Goal: Task Accomplishment & Management: Complete application form

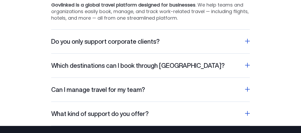
scroll to position [847, 0]
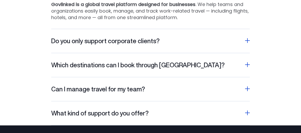
click at [125, 64] on h2 "Which destinations can I book through Govlinked?" at bounding box center [138, 65] width 174 height 8
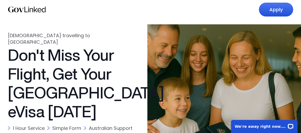
scroll to position [56, 0]
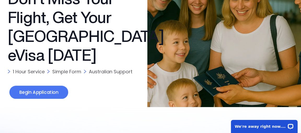
click at [41, 86] on link "Begin Application" at bounding box center [38, 91] width 59 height 13
click at [39, 86] on link "Begin Application" at bounding box center [38, 91] width 59 height 13
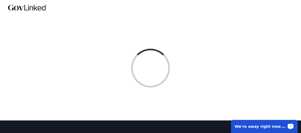
click at [272, 128] on p "We're away right now. Please check back later!" at bounding box center [261, 126] width 52 height 4
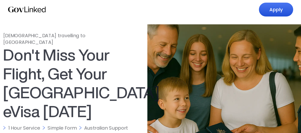
scroll to position [56, 0]
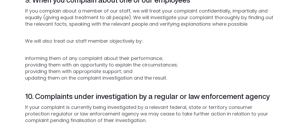
scroll to position [1101, 0]
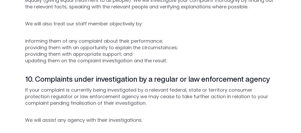
click at [158, 45] on p "informing them of any complaint about their performance; providing them with an…" at bounding box center [150, 51] width 251 height 26
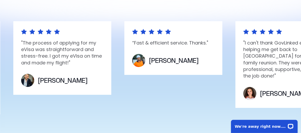
scroll to position [169, 0]
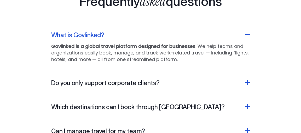
scroll to position [819, 0]
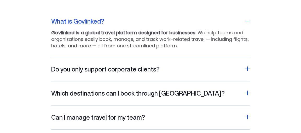
click at [171, 94] on h2 "Which destinations can I book through Govlinked?" at bounding box center [138, 93] width 174 height 8
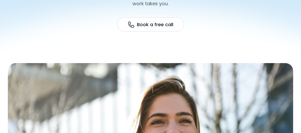
scroll to position [0, 0]
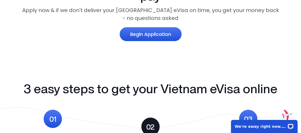
scroll to position [367, 0]
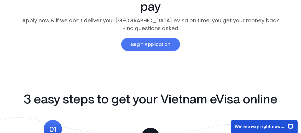
click at [140, 38] on link "Begin Application" at bounding box center [150, 44] width 59 height 13
